Goal: Communication & Community: Share content

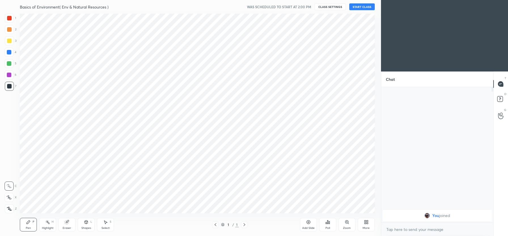
scroll to position [28153, 27994]
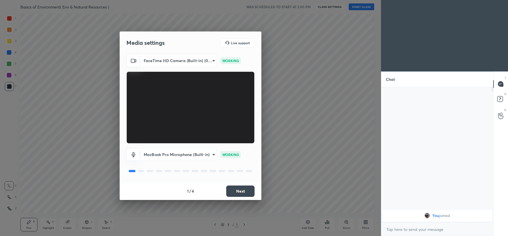
click at [240, 189] on button "Next" at bounding box center [240, 190] width 28 height 11
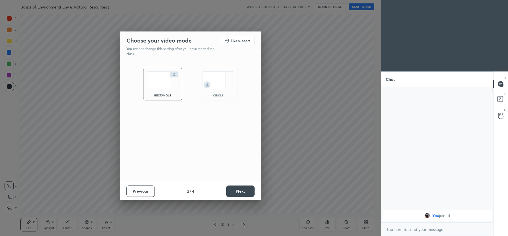
click at [240, 189] on button "Next" at bounding box center [240, 190] width 28 height 11
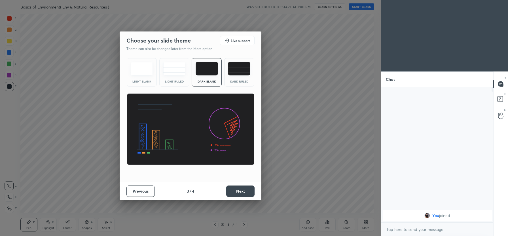
click at [240, 189] on button "Next" at bounding box center [240, 190] width 28 height 11
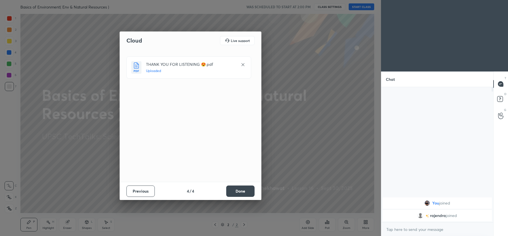
click at [242, 194] on button "Done" at bounding box center [240, 190] width 28 height 11
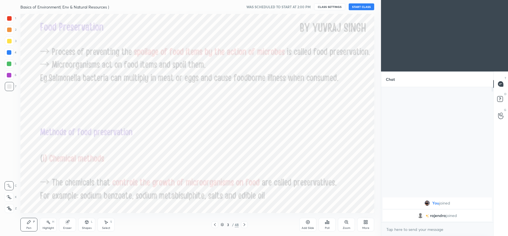
click at [363, 7] on button "START CLASS" at bounding box center [362, 6] width 26 height 7
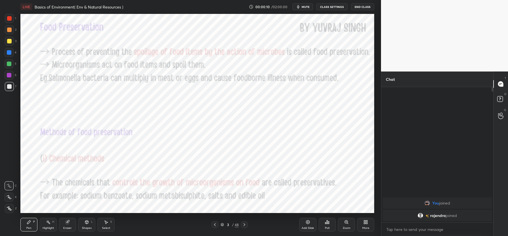
click at [8, 15] on div at bounding box center [9, 18] width 9 height 9
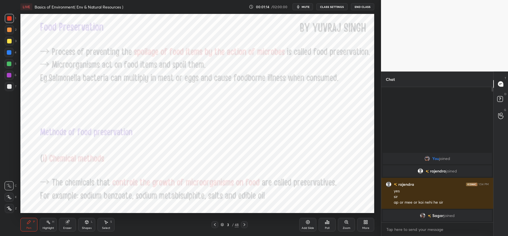
click at [66, 225] on div "Eraser" at bounding box center [67, 225] width 17 height 14
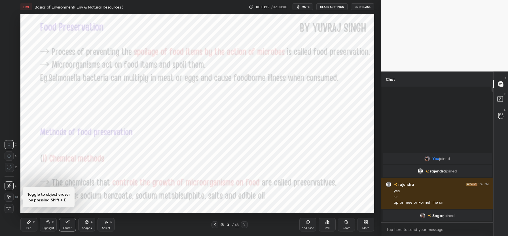
click at [10, 209] on span "Erase all" at bounding box center [9, 208] width 9 height 4
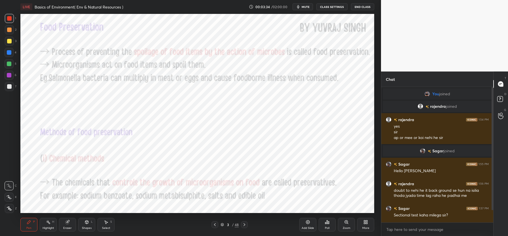
click at [142, 30] on div at bounding box center [197, 113] width 354 height 199
drag, startPoint x: 144, startPoint y: 28, endPoint x: 145, endPoint y: 33, distance: 5.4
click at [145, 34] on div "0 ° Undo Copy Duplicate Duplicate to new slide Delete" at bounding box center [197, 113] width 354 height 199
drag, startPoint x: 141, startPoint y: 26, endPoint x: 145, endPoint y: 28, distance: 4.2
click at [146, 27] on div "0 ° Undo Copy Duplicate Duplicate to new slide Delete" at bounding box center [197, 113] width 354 height 199
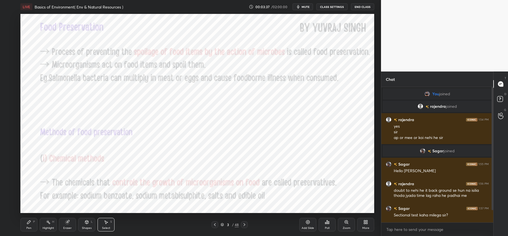
click at [30, 225] on div "Pen P" at bounding box center [28, 225] width 17 height 14
click at [67, 227] on div "Eraser" at bounding box center [67, 228] width 9 height 3
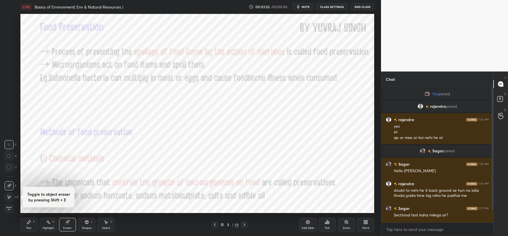
click at [9, 212] on div "Erase all" at bounding box center [9, 208] width 9 height 9
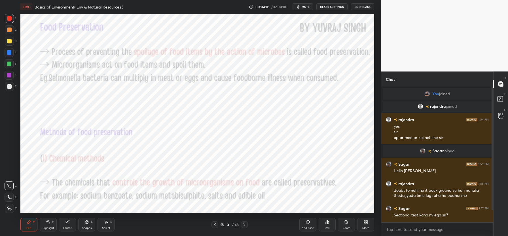
click at [68, 229] on div "Eraser" at bounding box center [67, 228] width 9 height 3
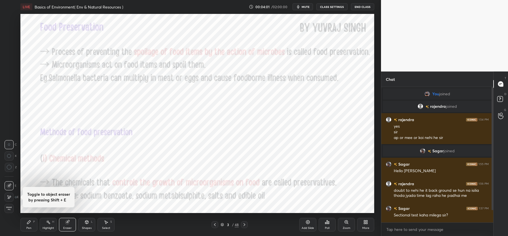
click at [11, 209] on span "Erase all" at bounding box center [9, 208] width 9 height 4
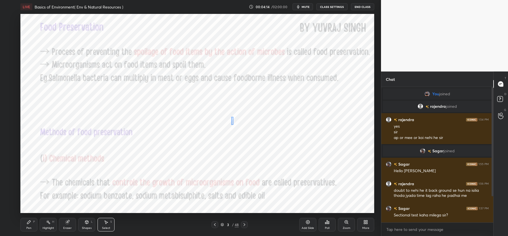
drag, startPoint x: 233, startPoint y: 125, endPoint x: 234, endPoint y: 120, distance: 4.9
click at [239, 124] on div "0 ° Undo Copy Duplicate Duplicate to new slide Delete" at bounding box center [197, 113] width 354 height 199
click at [236, 116] on div "0 ° Undo Copy Duplicate Duplicate to new slide Delete" at bounding box center [197, 113] width 354 height 199
click at [235, 112] on div "0 ° Undo Copy Duplicate Duplicate to new slide Delete" at bounding box center [197, 113] width 354 height 199
click at [30, 225] on div "Pen P" at bounding box center [28, 225] width 17 height 14
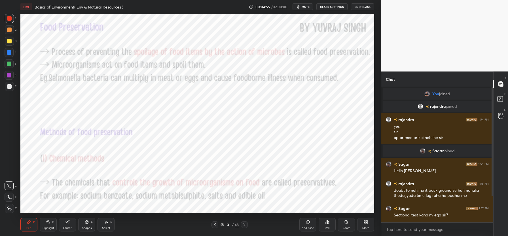
click at [68, 225] on div "Eraser" at bounding box center [67, 225] width 17 height 14
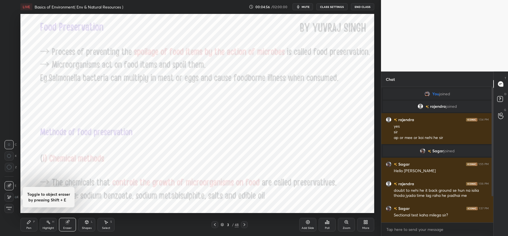
click at [8, 209] on span "Erase all" at bounding box center [9, 208] width 9 height 4
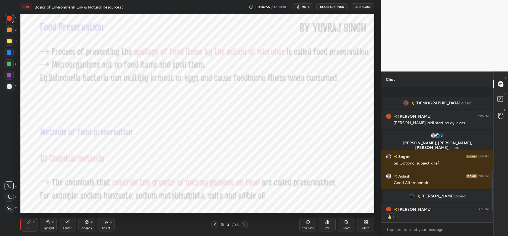
scroll to position [254, 0]
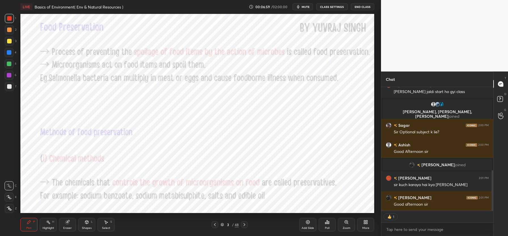
click at [9, 19] on div at bounding box center [9, 18] width 5 height 5
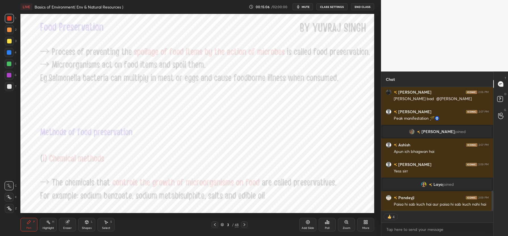
scroll to position [636, 0]
click at [70, 225] on div "Eraser" at bounding box center [67, 225] width 17 height 14
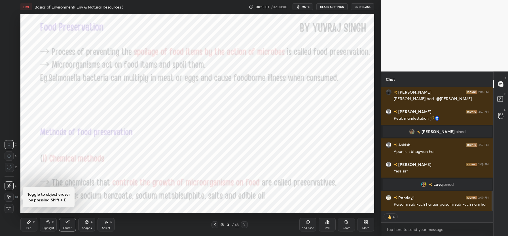
click at [9, 206] on span "Erase all" at bounding box center [9, 208] width 9 height 4
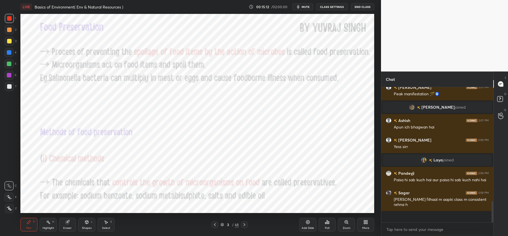
scroll to position [649, 0]
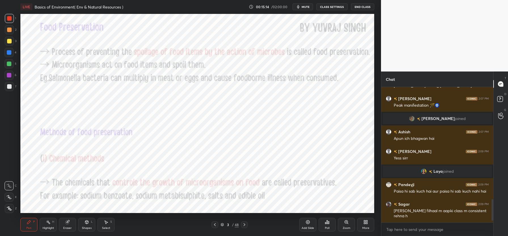
click at [67, 228] on div "Eraser" at bounding box center [67, 228] width 9 height 3
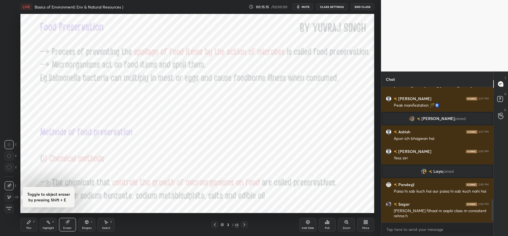
click at [9, 210] on span "Erase all" at bounding box center [9, 208] width 9 height 4
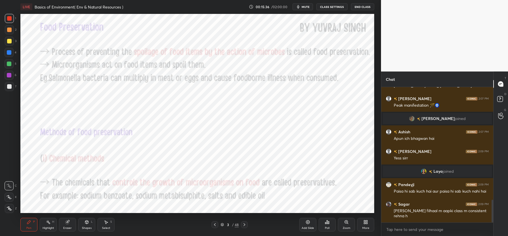
scroll to position [668, 0]
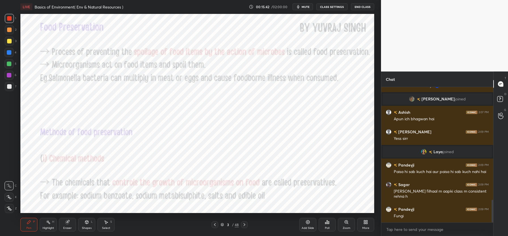
click at [67, 227] on div "Eraser" at bounding box center [67, 228] width 9 height 3
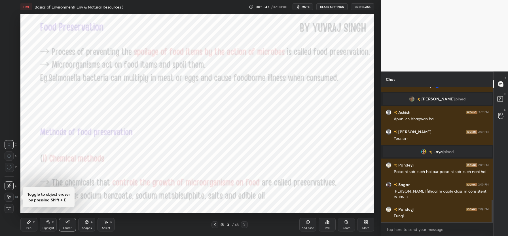
click at [8, 208] on span "Erase all" at bounding box center [9, 208] width 9 height 4
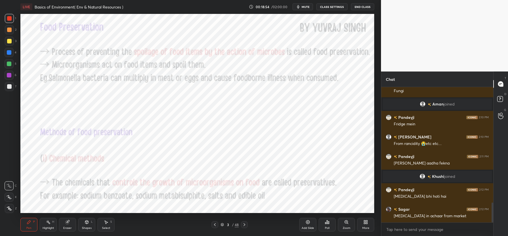
scroll to position [781, 0]
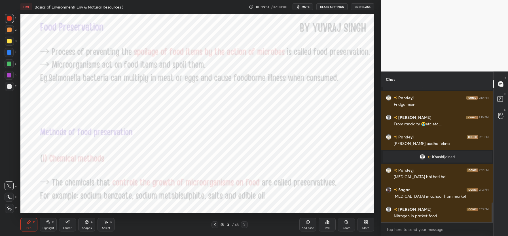
click at [244, 224] on icon at bounding box center [245, 224] width 2 height 3
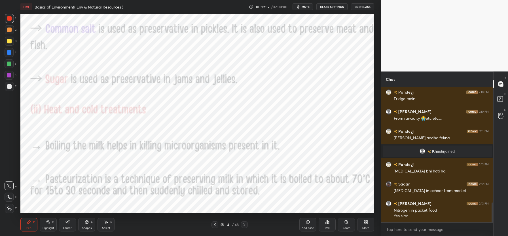
scroll to position [792, 0]
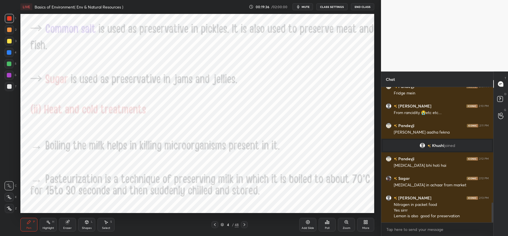
click at [67, 224] on div "Eraser" at bounding box center [67, 225] width 17 height 14
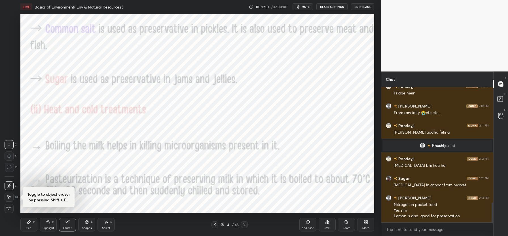
click at [10, 208] on span "Erase all" at bounding box center [9, 208] width 9 height 4
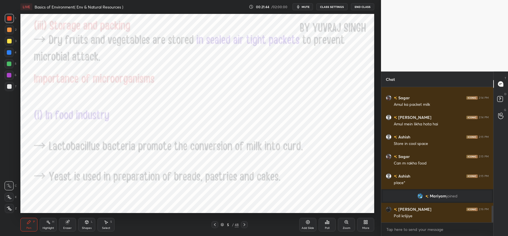
scroll to position [964, 0]
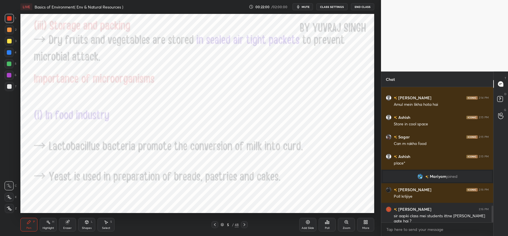
click at [70, 223] on div "Eraser" at bounding box center [67, 225] width 17 height 14
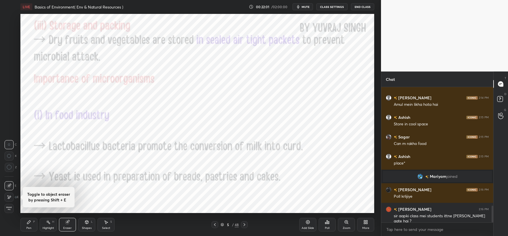
click at [7, 207] on span "Erase all" at bounding box center [9, 208] width 9 height 4
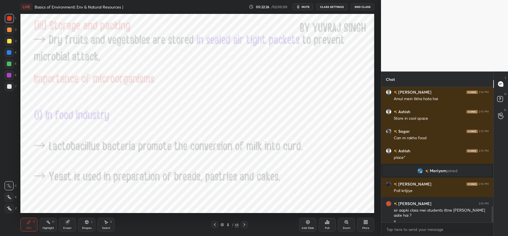
scroll to position [989, 0]
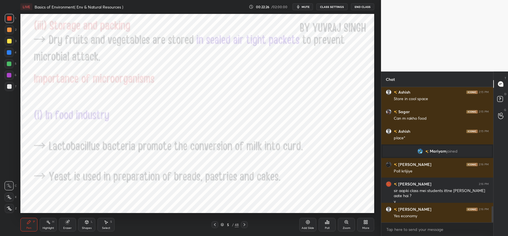
click at [70, 223] on div "Eraser" at bounding box center [67, 225] width 17 height 14
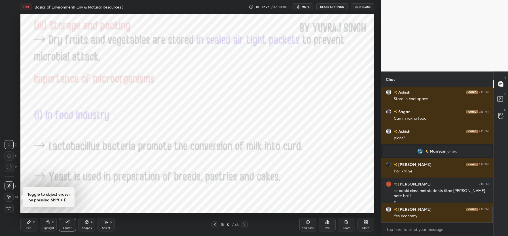
click at [7, 208] on span "Erase all" at bounding box center [9, 208] width 9 height 4
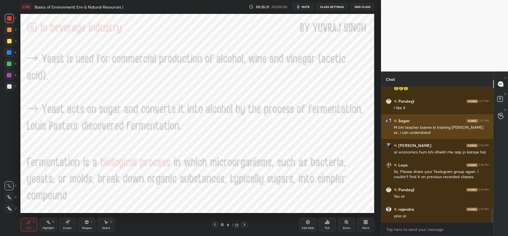
scroll to position [1175, 0]
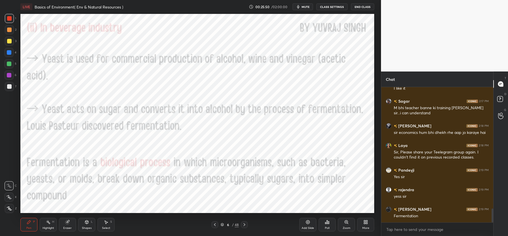
click at [69, 224] on icon at bounding box center [67, 222] width 5 height 5
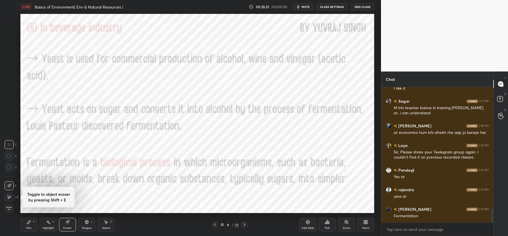
click at [7, 206] on span "Erase all" at bounding box center [9, 208] width 9 height 4
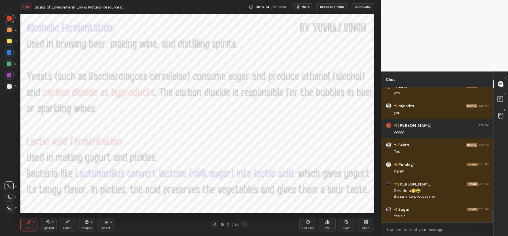
scroll to position [1396, 0]
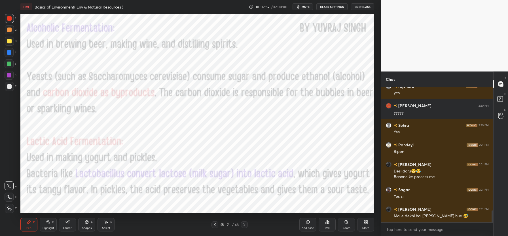
click at [69, 227] on div "Eraser" at bounding box center [67, 228] width 9 height 3
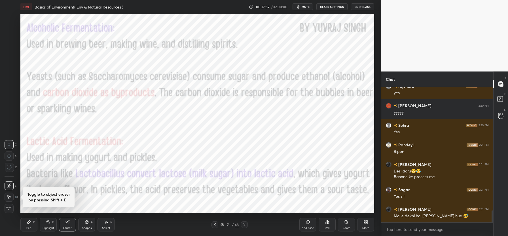
click at [9, 209] on span "Erase all" at bounding box center [9, 208] width 9 height 4
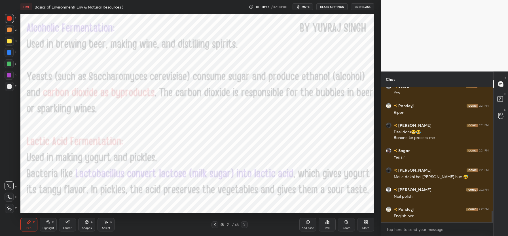
scroll to position [1455, 0]
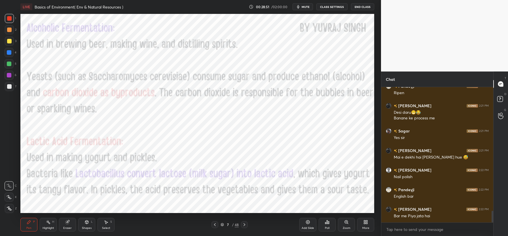
click at [67, 225] on div "Eraser" at bounding box center [67, 225] width 17 height 14
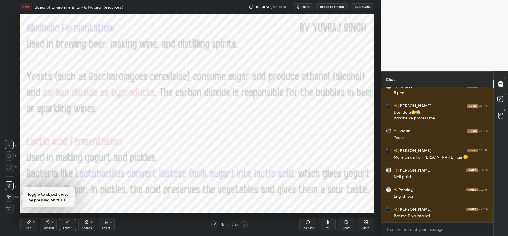
click at [8, 207] on span "Erase all" at bounding box center [9, 208] width 9 height 4
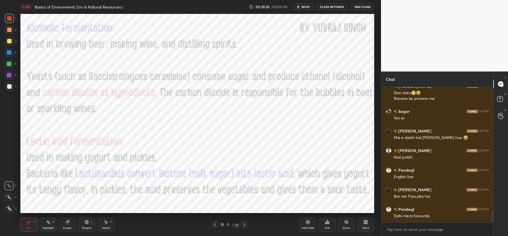
scroll to position [1480, 0]
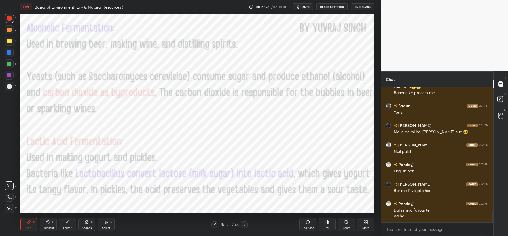
click at [245, 224] on icon at bounding box center [245, 224] width 2 height 3
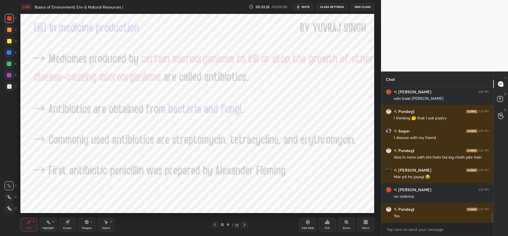
scroll to position [1804, 0]
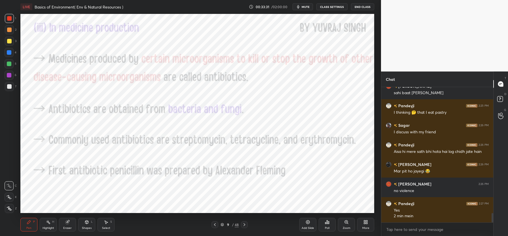
click at [303, 7] on span "mute" at bounding box center [306, 7] width 8 height 4
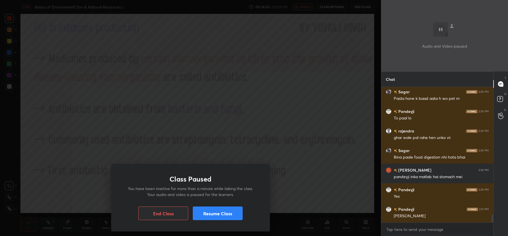
scroll to position [2172, 0]
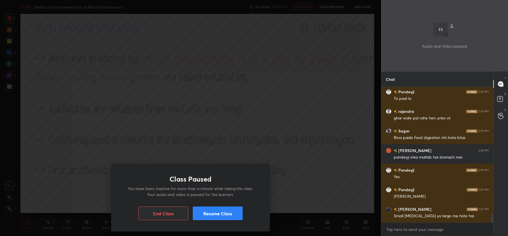
click at [224, 210] on button "Resume Class" at bounding box center [218, 213] width 50 height 14
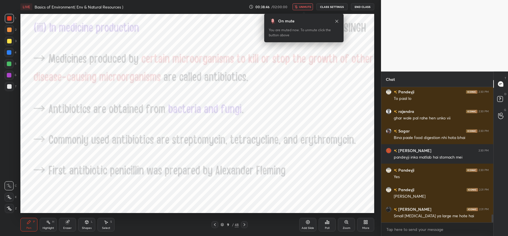
click at [337, 20] on icon at bounding box center [337, 21] width 5 height 5
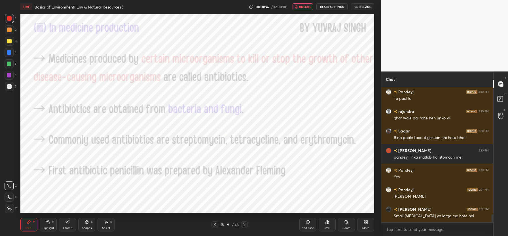
click at [304, 6] on span "unmute" at bounding box center [305, 7] width 12 height 4
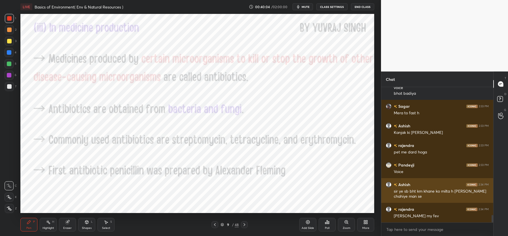
scroll to position [2340, 0]
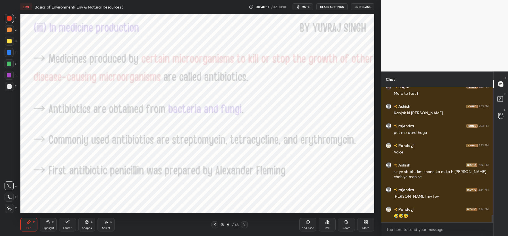
click at [246, 224] on icon at bounding box center [244, 224] width 5 height 5
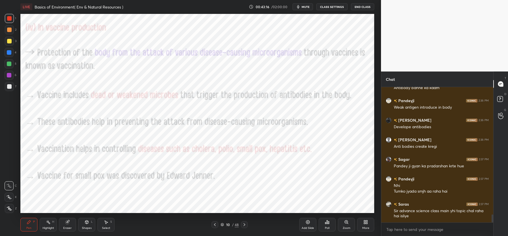
scroll to position [2160, 0]
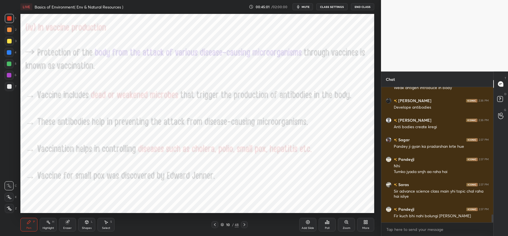
click at [245, 221] on div at bounding box center [244, 224] width 7 height 7
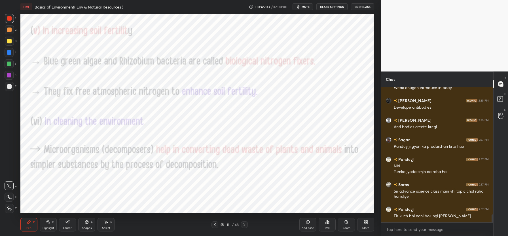
scroll to position [2179, 0]
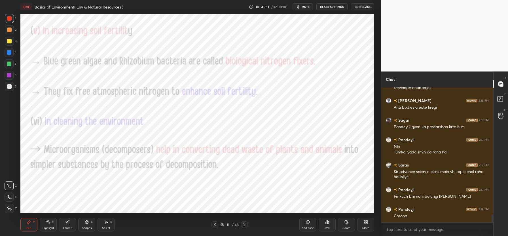
drag, startPoint x: 213, startPoint y: 225, endPoint x: 216, endPoint y: 219, distance: 7.4
click at [213, 225] on icon at bounding box center [215, 224] width 5 height 5
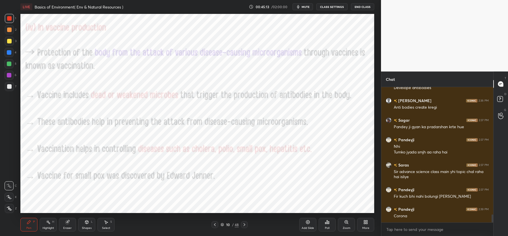
drag, startPoint x: 243, startPoint y: 225, endPoint x: 247, endPoint y: 220, distance: 6.0
click at [244, 224] on icon at bounding box center [244, 224] width 5 height 5
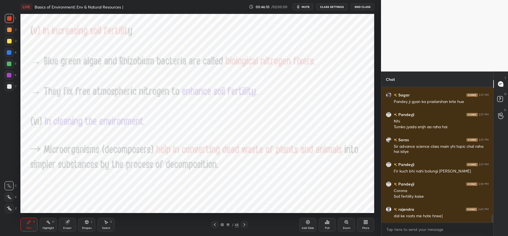
scroll to position [2224, 0]
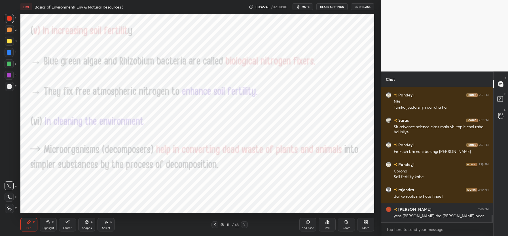
drag, startPoint x: 67, startPoint y: 228, endPoint x: 65, endPoint y: 226, distance: 3.2
click at [69, 227] on div "Eraser" at bounding box center [67, 228] width 9 height 3
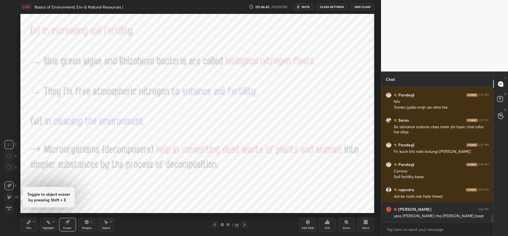
click at [9, 207] on span "Erase all" at bounding box center [9, 208] width 9 height 4
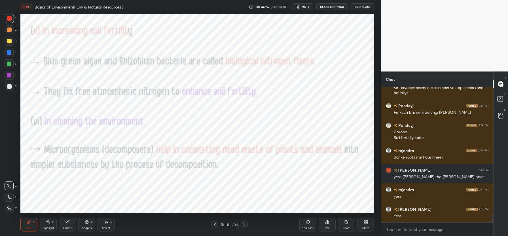
scroll to position [2277, 0]
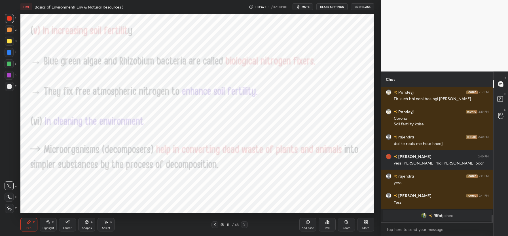
click at [243, 222] on div at bounding box center [244, 224] width 7 height 7
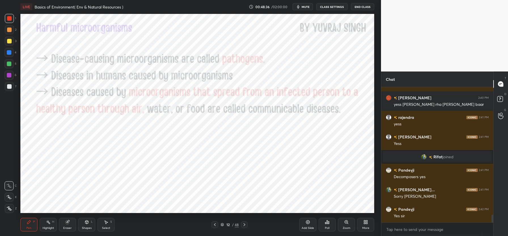
scroll to position [2242, 0]
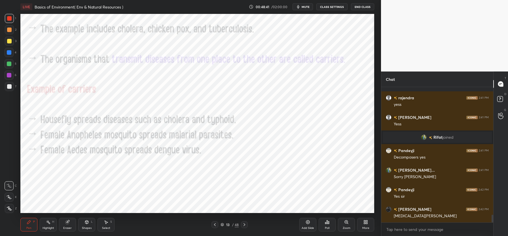
click at [183, 10] on div "LIVE Basics of Environment( Env & Natural Resources ) 00:48:41 / 02:00:00 mute …" at bounding box center [197, 118] width 358 height 236
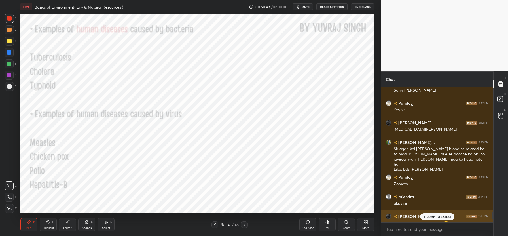
scroll to position [2394, 0]
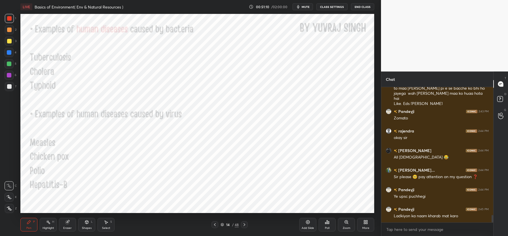
click at [245, 225] on icon at bounding box center [244, 224] width 5 height 5
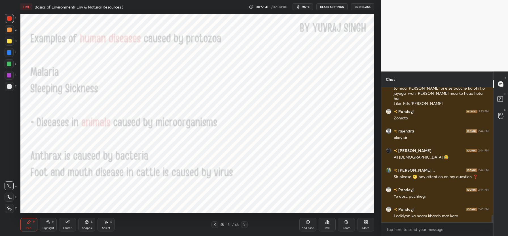
click at [246, 225] on icon at bounding box center [244, 224] width 5 height 5
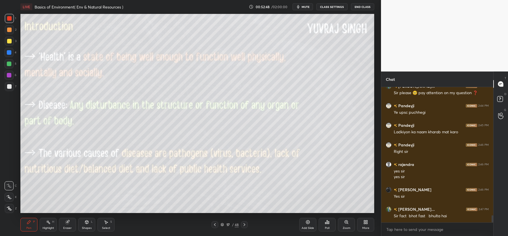
scroll to position [2498, 0]
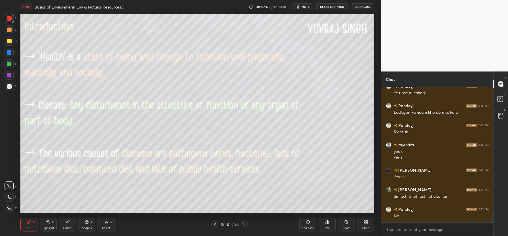
click at [308, 225] on div "Add Slide" at bounding box center [307, 225] width 17 height 14
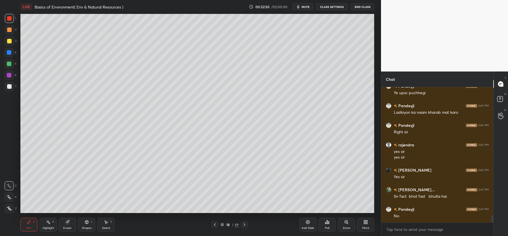
click at [10, 41] on div at bounding box center [9, 41] width 5 height 5
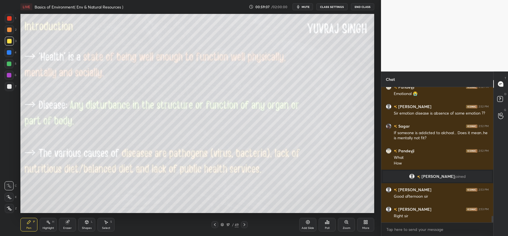
scroll to position [2709, 0]
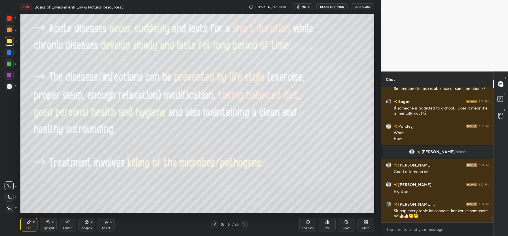
click at [308, 225] on div "Add Slide" at bounding box center [307, 225] width 17 height 14
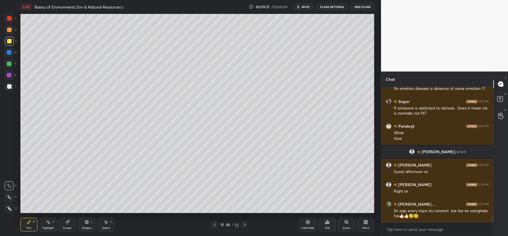
scroll to position [2728, 0]
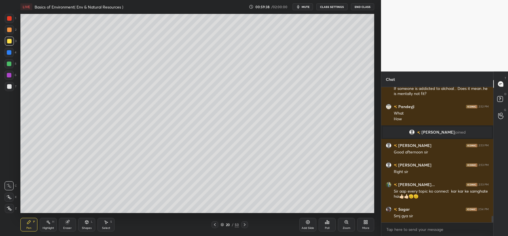
click at [301, 7] on icon "button" at bounding box center [298, 7] width 5 height 5
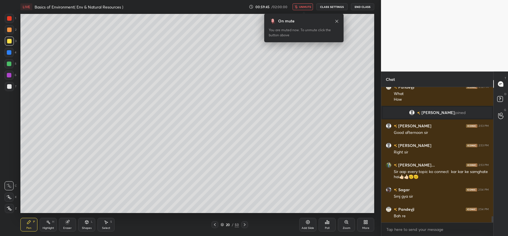
click at [335, 20] on icon at bounding box center [337, 21] width 5 height 5
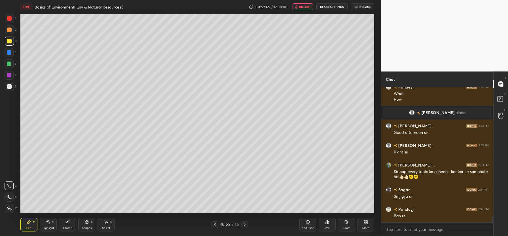
click at [305, 7] on span "unmute" at bounding box center [305, 7] width 12 height 4
click at [303, 8] on span "mute" at bounding box center [306, 7] width 8 height 4
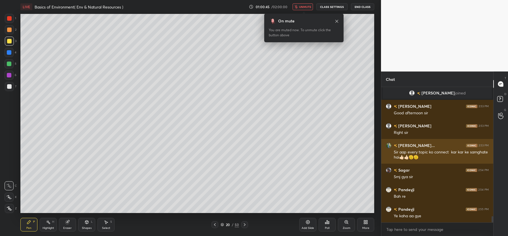
scroll to position [2787, 0]
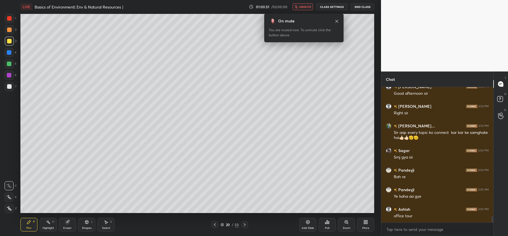
click at [337, 21] on icon at bounding box center [336, 21] width 3 height 3
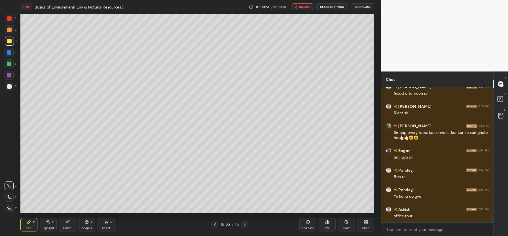
click at [304, 7] on span "unmute" at bounding box center [305, 7] width 12 height 4
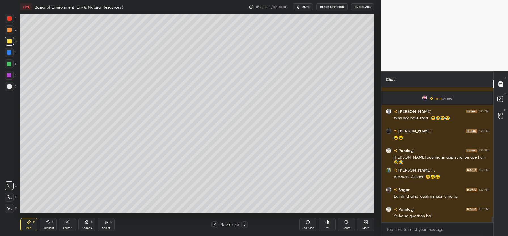
scroll to position [3087, 0]
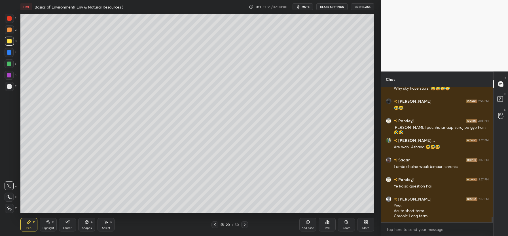
click at [214, 224] on icon at bounding box center [215, 224] width 5 height 5
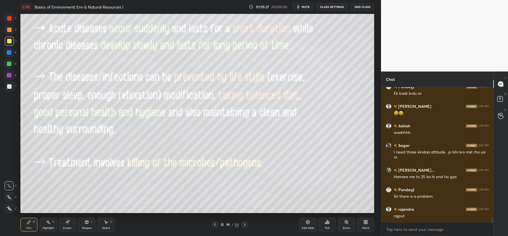
scroll to position [3704, 0]
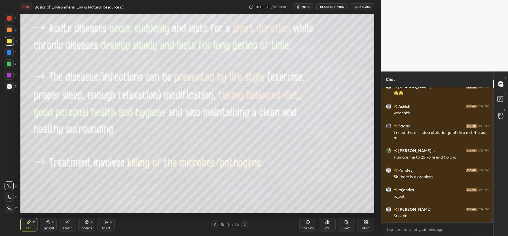
click at [66, 223] on icon at bounding box center [67, 222] width 4 height 4
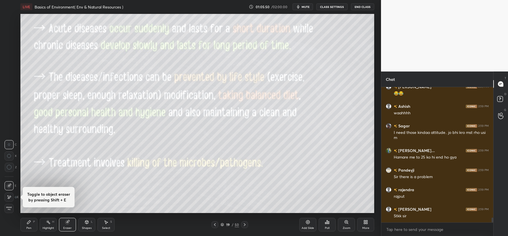
scroll to position [3724, 0]
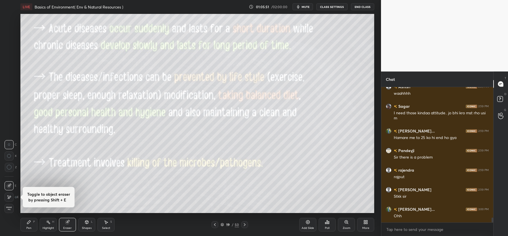
click at [9, 207] on span "Erase all" at bounding box center [9, 208] width 9 height 4
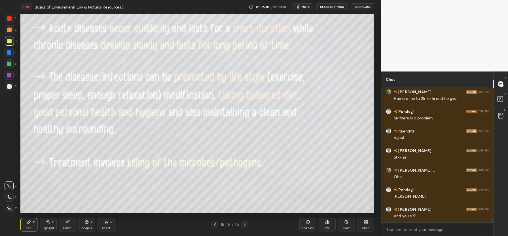
scroll to position [3782, 0]
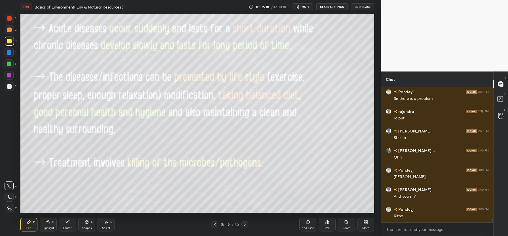
click at [65, 221] on icon at bounding box center [67, 222] width 5 height 5
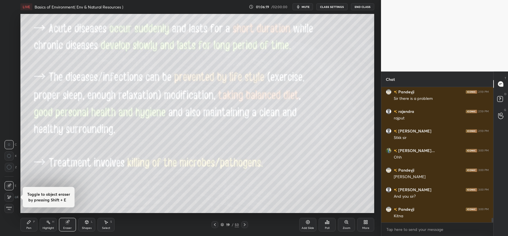
click at [10, 210] on div "Erase all" at bounding box center [9, 208] width 9 height 9
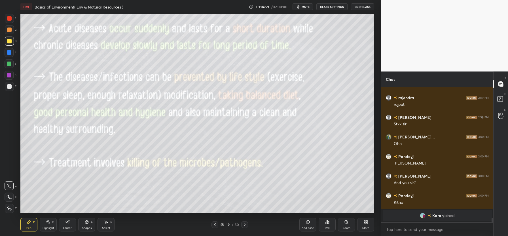
scroll to position [3569, 0]
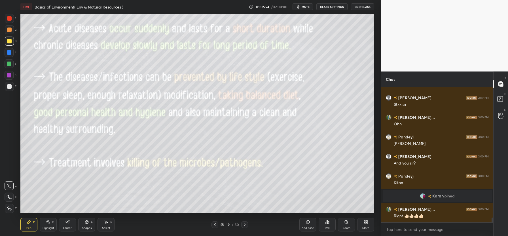
drag, startPoint x: 244, startPoint y: 225, endPoint x: 244, endPoint y: 218, distance: 7.1
click at [245, 225] on icon at bounding box center [244, 224] width 5 height 5
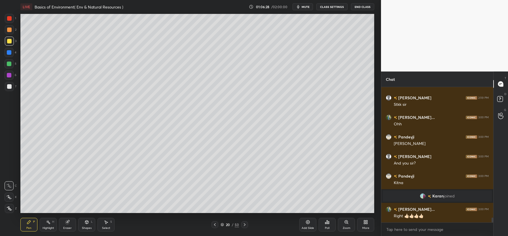
click at [245, 225] on icon at bounding box center [244, 224] width 5 height 5
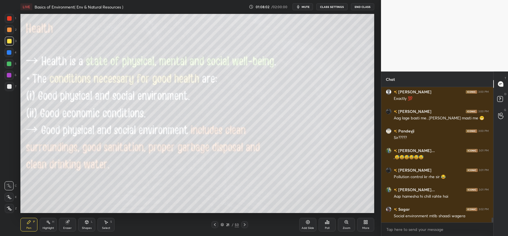
scroll to position [3712, 0]
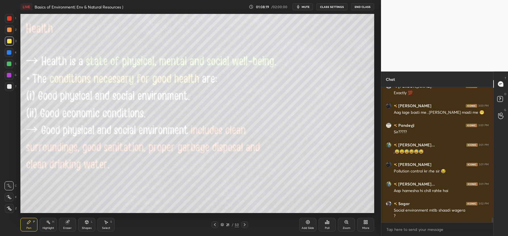
click at [68, 225] on div "Eraser" at bounding box center [67, 225] width 17 height 14
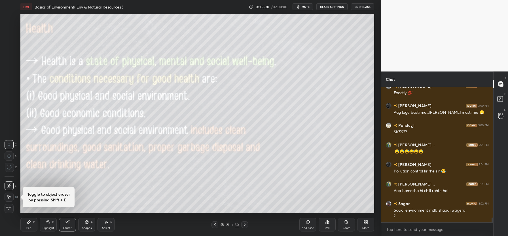
click at [9, 208] on span "Erase all" at bounding box center [9, 208] width 9 height 4
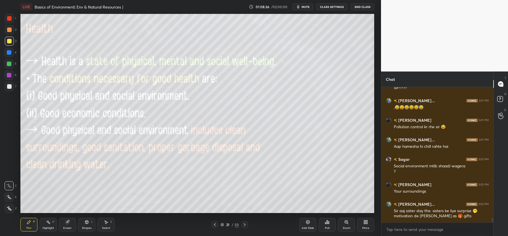
scroll to position [3776, 0]
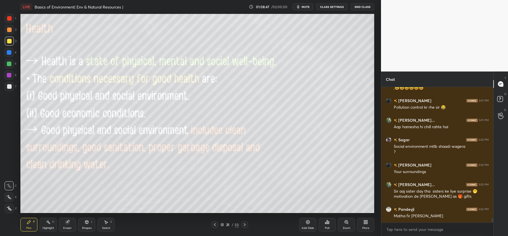
click at [72, 227] on div "Eraser" at bounding box center [67, 225] width 17 height 14
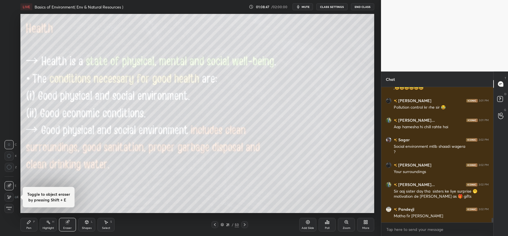
click at [8, 207] on span "Erase all" at bounding box center [9, 208] width 9 height 4
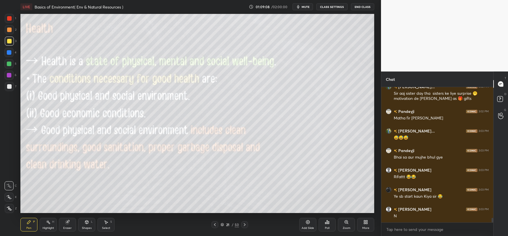
scroll to position [3893, 0]
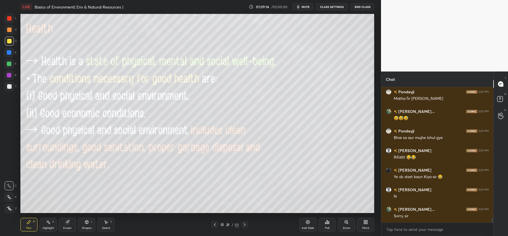
click at [245, 222] on div at bounding box center [244, 224] width 7 height 7
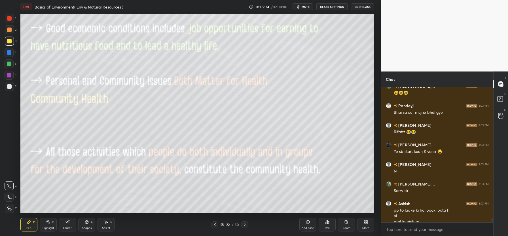
scroll to position [3924, 0]
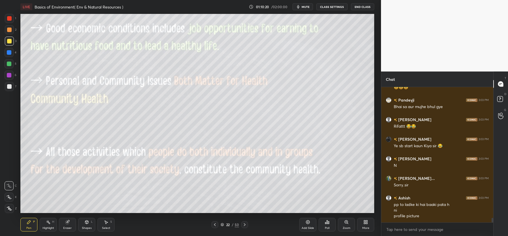
click at [65, 224] on div "Eraser" at bounding box center [67, 225] width 17 height 14
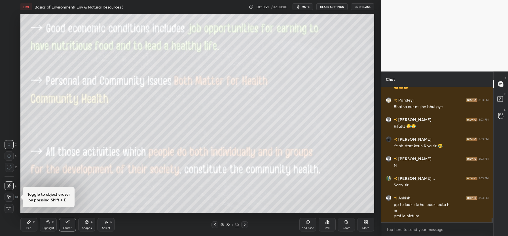
click at [7, 207] on span "Erase all" at bounding box center [9, 208] width 9 height 4
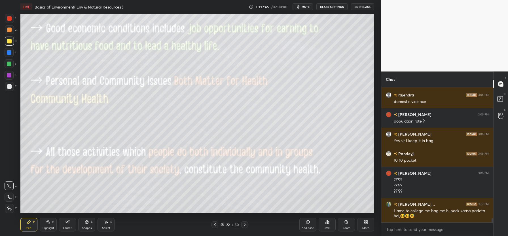
scroll to position [4317, 0]
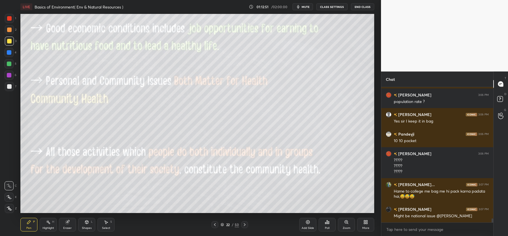
click at [244, 226] on icon at bounding box center [244, 224] width 5 height 5
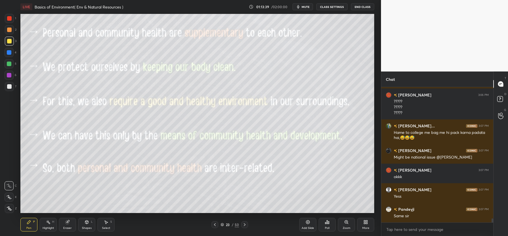
scroll to position [4395, 0]
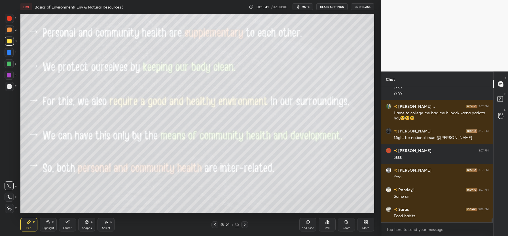
click at [243, 225] on icon at bounding box center [244, 224] width 5 height 5
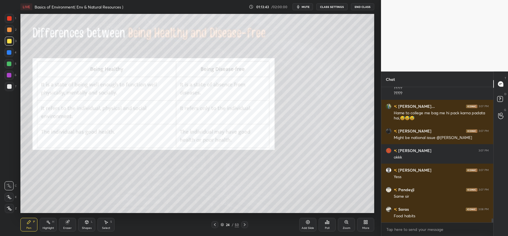
click at [9, 19] on div at bounding box center [9, 18] width 5 height 5
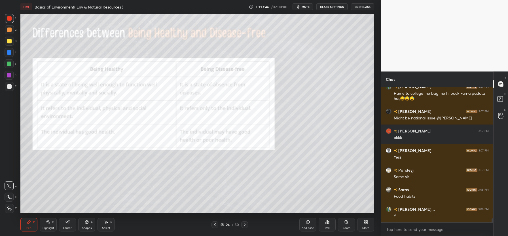
scroll to position [4435, 0]
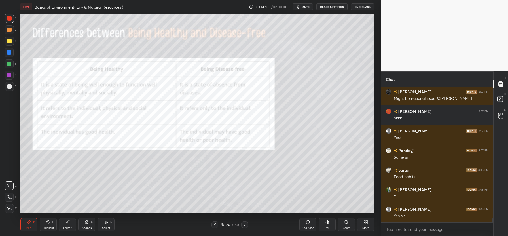
click at [245, 223] on icon at bounding box center [244, 224] width 5 height 5
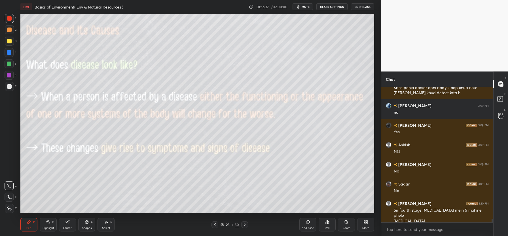
scroll to position [4647, 0]
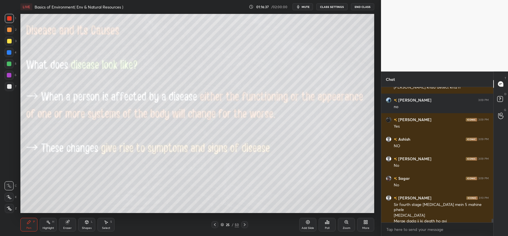
click at [10, 40] on div at bounding box center [9, 41] width 5 height 5
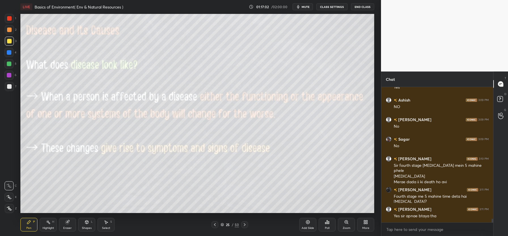
scroll to position [4705, 0]
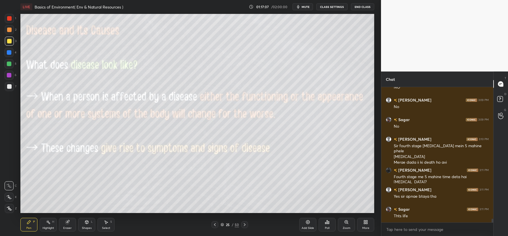
drag, startPoint x: 67, startPoint y: 224, endPoint x: 62, endPoint y: 220, distance: 6.9
click at [67, 224] on div "Eraser" at bounding box center [67, 225] width 17 height 14
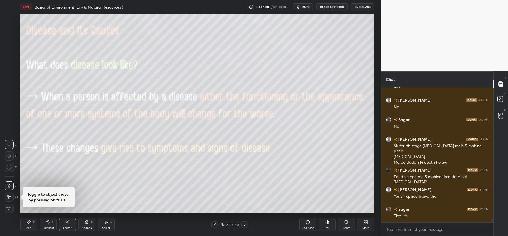
click at [9, 209] on span "Erase all" at bounding box center [9, 208] width 9 height 4
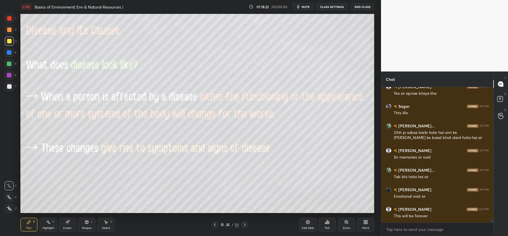
scroll to position [4828, 0]
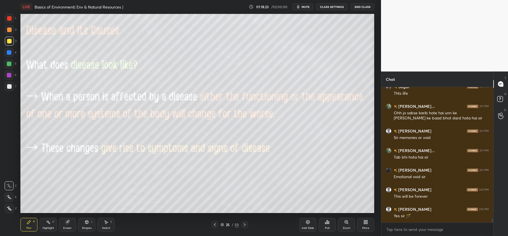
click at [247, 222] on div at bounding box center [244, 224] width 7 height 7
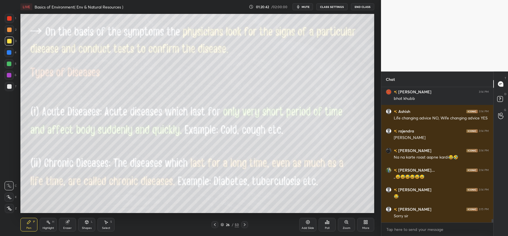
scroll to position [5328, 0]
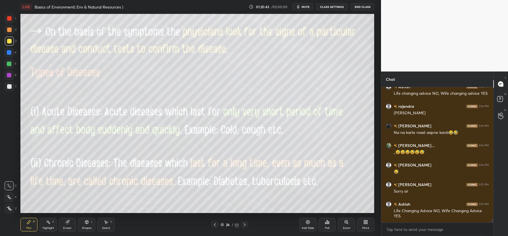
click at [69, 225] on div "Eraser" at bounding box center [67, 225] width 17 height 14
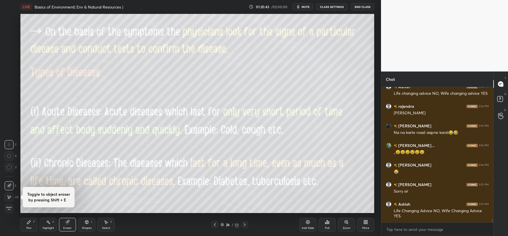
click at [8, 206] on span "Erase all" at bounding box center [9, 208] width 9 height 4
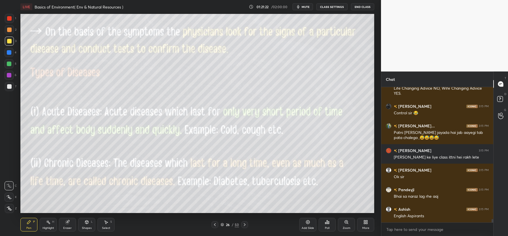
scroll to position [5470, 0]
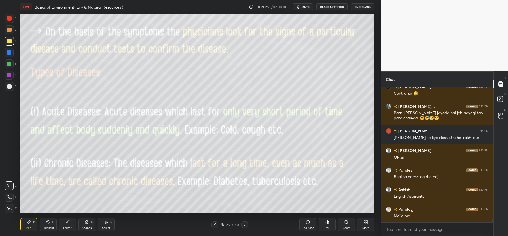
click at [244, 223] on icon at bounding box center [244, 224] width 5 height 5
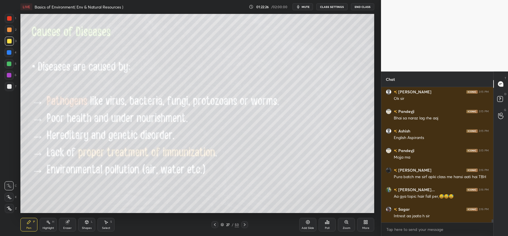
scroll to position [5553, 0]
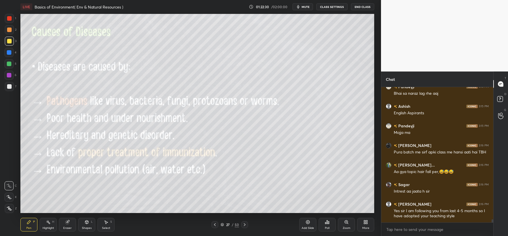
click at [244, 224] on icon at bounding box center [244, 224] width 5 height 5
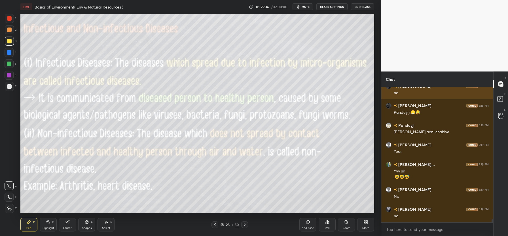
scroll to position [5936, 0]
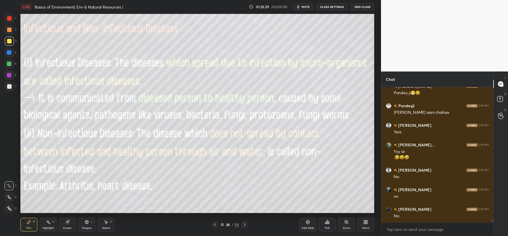
click at [243, 223] on icon at bounding box center [244, 224] width 5 height 5
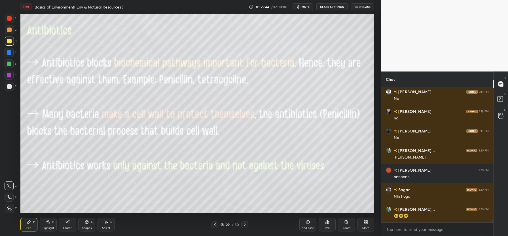
scroll to position [6039, 0]
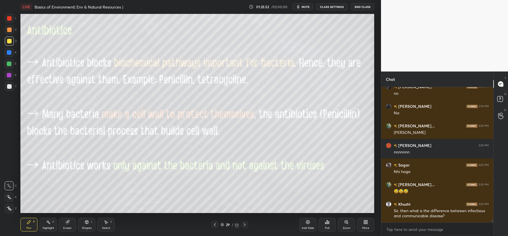
click at [214, 225] on icon at bounding box center [215, 224] width 5 height 5
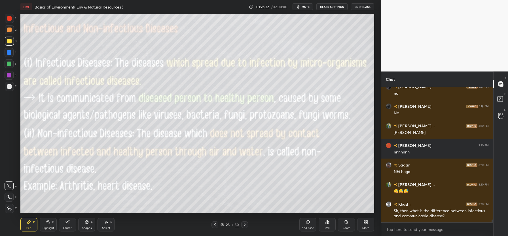
scroll to position [6059, 0]
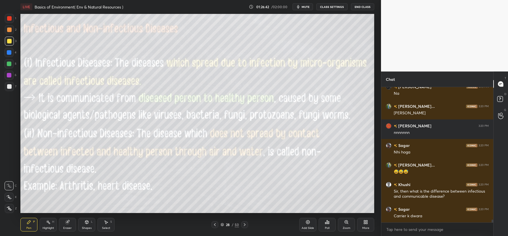
click at [243, 224] on icon at bounding box center [244, 224] width 5 height 5
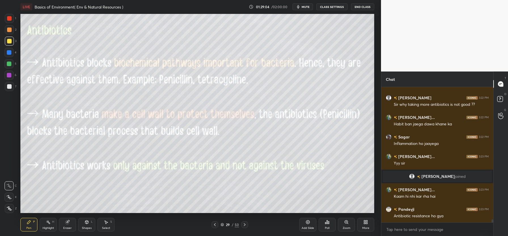
scroll to position [5494, 0]
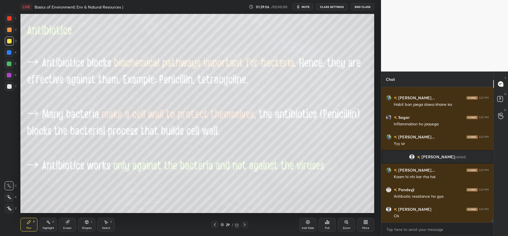
click at [244, 227] on div at bounding box center [244, 224] width 7 height 7
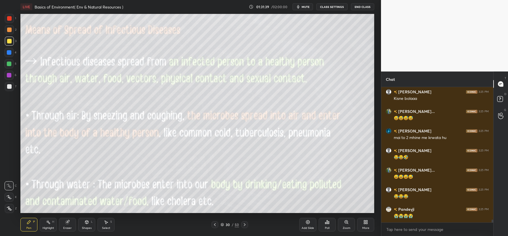
scroll to position [6105, 0]
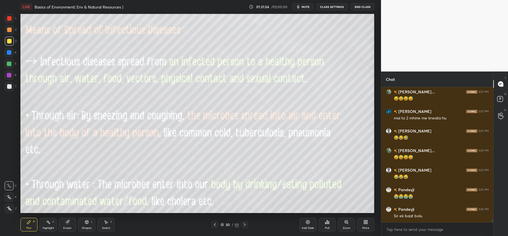
click at [243, 225] on icon at bounding box center [244, 224] width 5 height 5
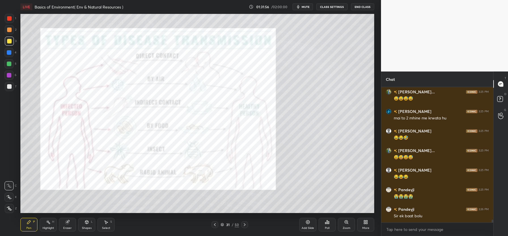
scroll to position [6125, 0]
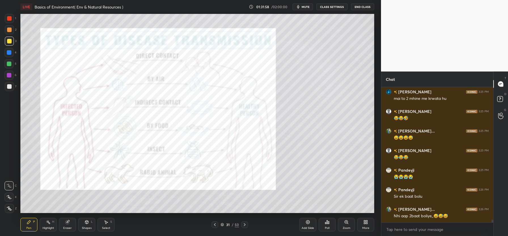
click at [9, 17] on div at bounding box center [9, 18] width 5 height 5
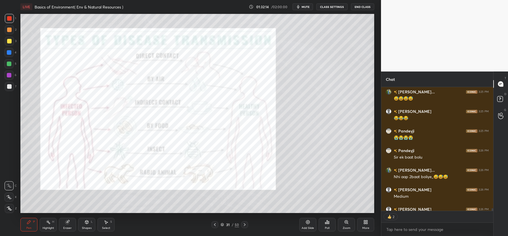
scroll to position [122, 110]
click at [68, 227] on div "Eraser" at bounding box center [67, 228] width 9 height 3
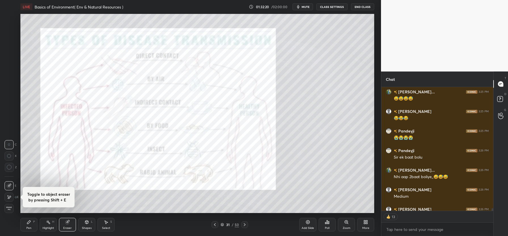
click at [9, 207] on span "Erase all" at bounding box center [9, 208] width 9 height 4
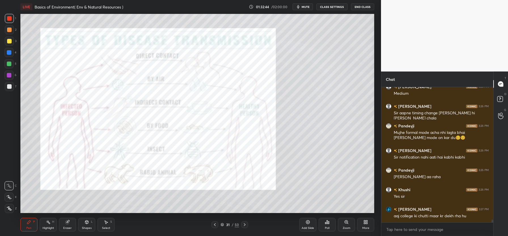
scroll to position [6292, 0]
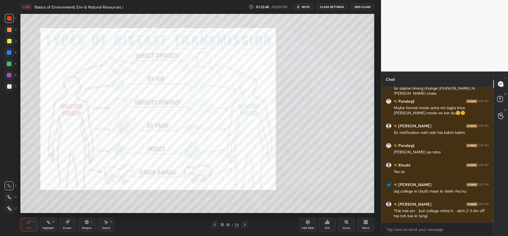
click at [216, 223] on icon at bounding box center [215, 224] width 5 height 5
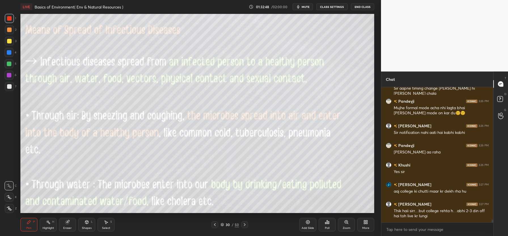
click at [214, 225] on icon at bounding box center [215, 224] width 5 height 5
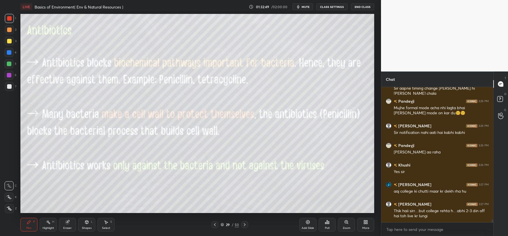
click at [245, 225] on icon at bounding box center [245, 224] width 2 height 3
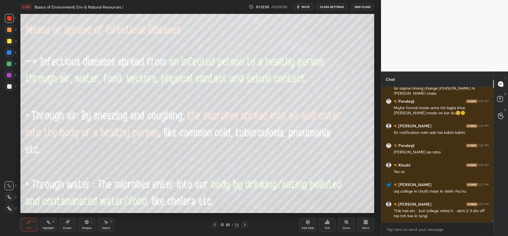
click at [245, 223] on icon at bounding box center [244, 224] width 5 height 5
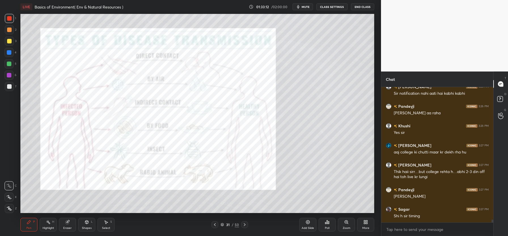
scroll to position [6350, 0]
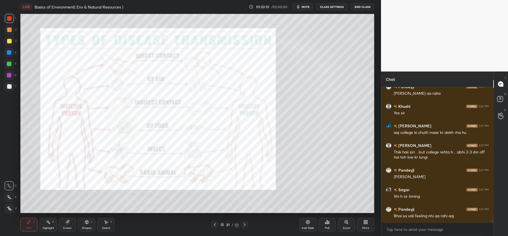
click at [245, 224] on icon at bounding box center [244, 224] width 5 height 5
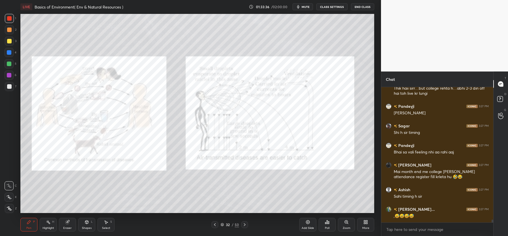
scroll to position [6434, 0]
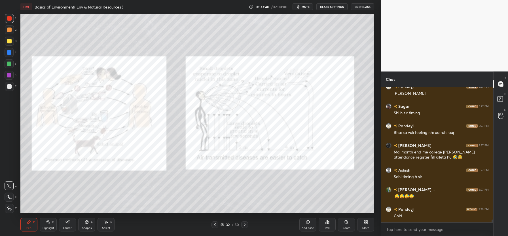
drag, startPoint x: 244, startPoint y: 224, endPoint x: 249, endPoint y: 223, distance: 4.8
click at [245, 224] on icon at bounding box center [244, 224] width 5 height 5
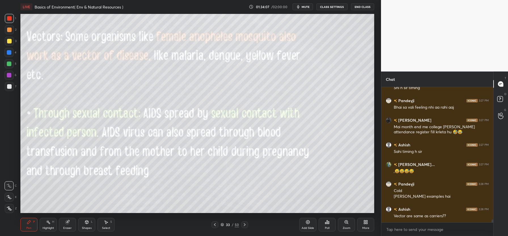
scroll to position [6478, 0]
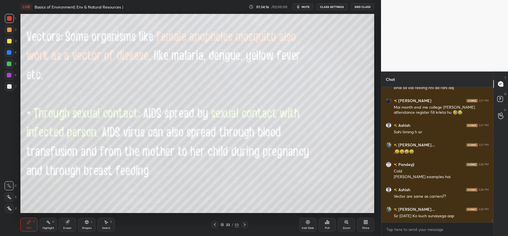
click at [10, 41] on div at bounding box center [9, 41] width 5 height 5
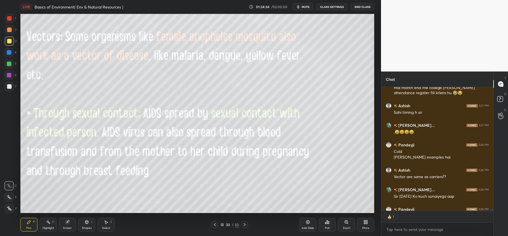
scroll to position [6515, 0]
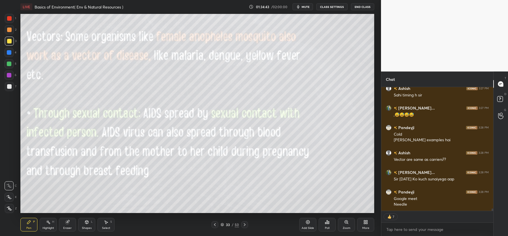
click at [244, 223] on icon at bounding box center [244, 224] width 5 height 5
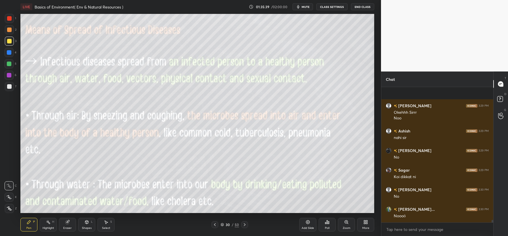
scroll to position [6783, 0]
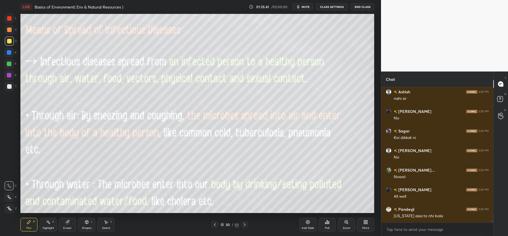
click at [329, 226] on div "Poll" at bounding box center [327, 225] width 17 height 14
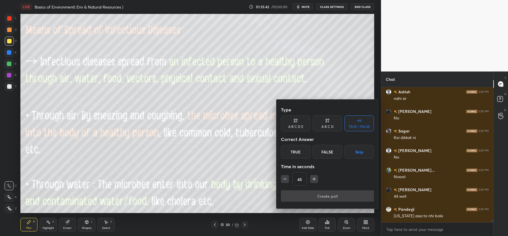
click at [301, 152] on div "True" at bounding box center [295, 152] width 29 height 14
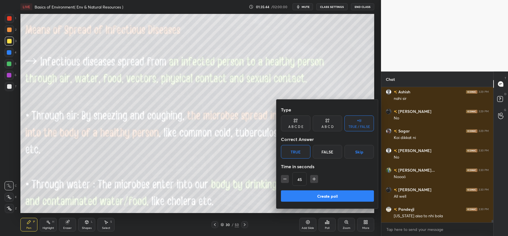
click at [335, 195] on button "Create poll" at bounding box center [327, 195] width 93 height 11
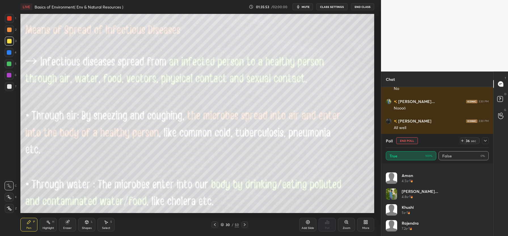
scroll to position [0, 0]
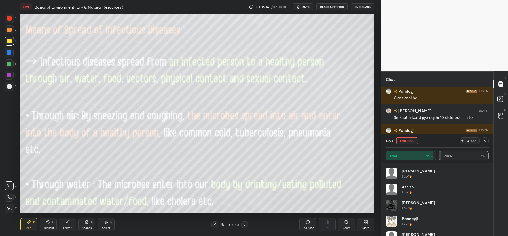
click at [408, 139] on button "End Poll" at bounding box center [407, 140] width 22 height 7
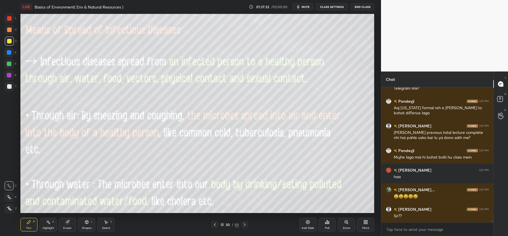
scroll to position [7083, 0]
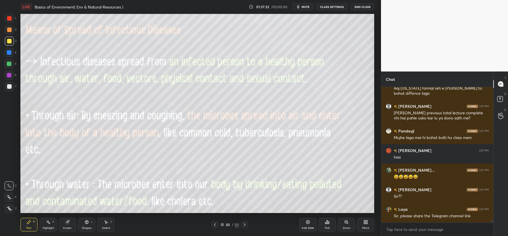
click at [395, 230] on body "1 2 3 4 5 6 7 C X Z C X Z E E Erase all H H LIVE Basics of Environment( Env & N…" at bounding box center [254, 118] width 508 height 236
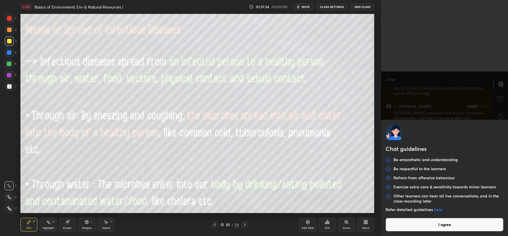
click at [452, 226] on button "I agree" at bounding box center [445, 225] width 118 height 14
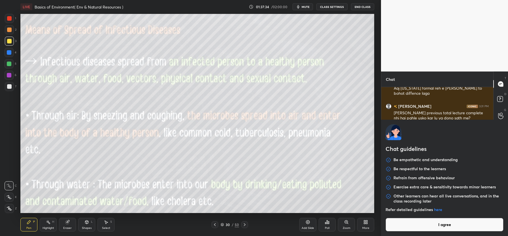
type textarea "x"
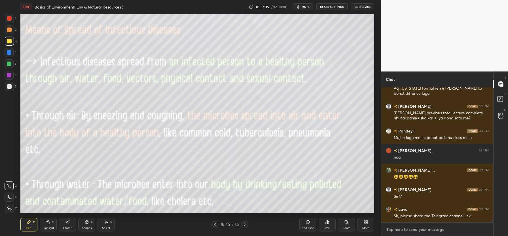
click at [407, 231] on textarea at bounding box center [437, 229] width 103 height 9
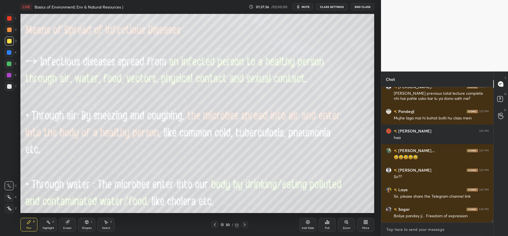
paste textarea "[URL][DOMAIN_NAME]"
type textarea "[URL][DOMAIN_NAME]"
type textarea "x"
type textarea "[URL][DOMAIN_NAME]"
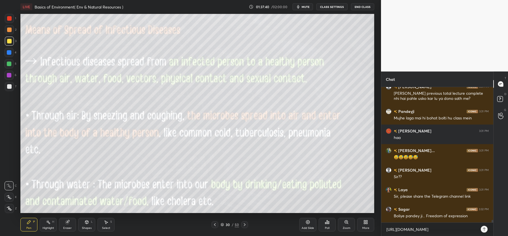
type textarea "x"
click at [484, 230] on icon at bounding box center [484, 229] width 5 height 5
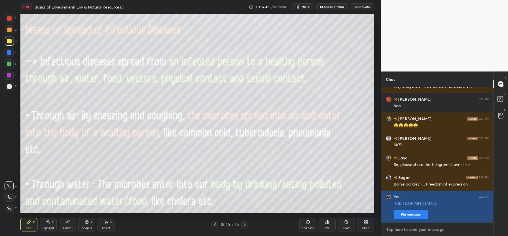
scroll to position [7154, 0]
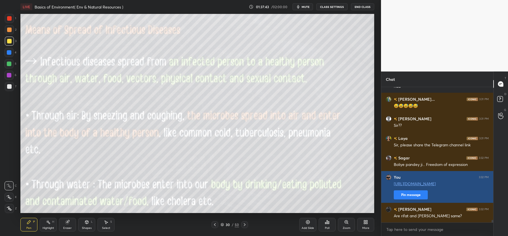
click at [413, 196] on button "Pin message" at bounding box center [411, 194] width 34 height 9
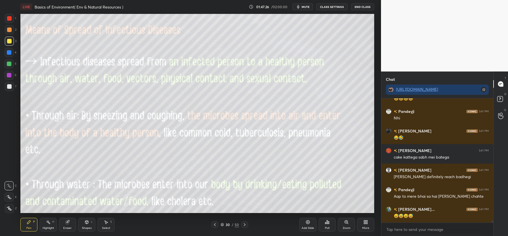
scroll to position [8985, 0]
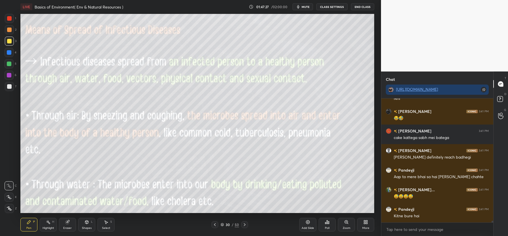
click at [362, 7] on button "End Class" at bounding box center [362, 6] width 23 height 7
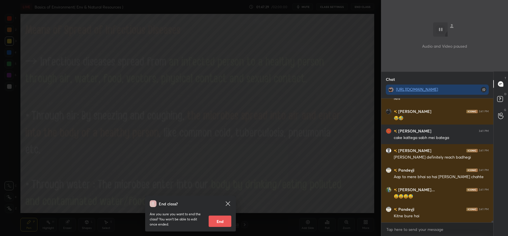
scroll to position [9004, 0]
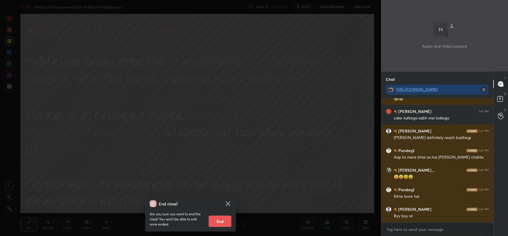
click at [221, 219] on button "End" at bounding box center [220, 220] width 23 height 11
type textarea "x"
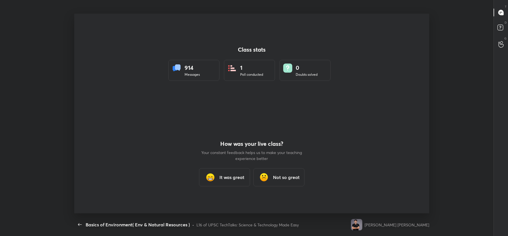
scroll to position [200, 504]
click at [223, 174] on h3 "It was great" at bounding box center [231, 177] width 25 height 7
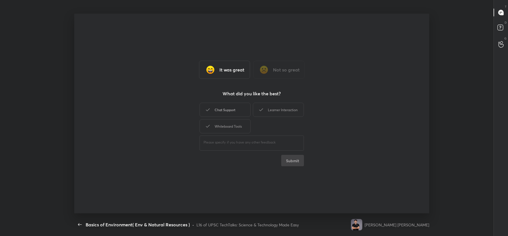
click at [219, 106] on div "Chat Support" at bounding box center [225, 110] width 51 height 14
click at [274, 111] on div "Learner Interaction" at bounding box center [278, 110] width 51 height 14
click at [229, 122] on div "Whiteboard Tools" at bounding box center [225, 126] width 51 height 14
click at [293, 164] on button "Submit" at bounding box center [292, 160] width 23 height 11
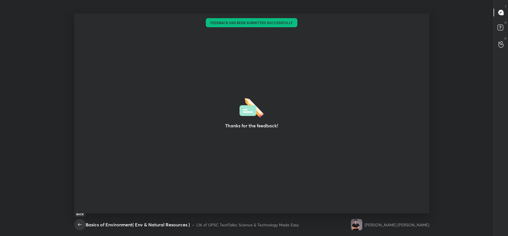
click at [80, 225] on icon "button" at bounding box center [80, 224] width 7 height 7
